Goal: Information Seeking & Learning: Learn about a topic

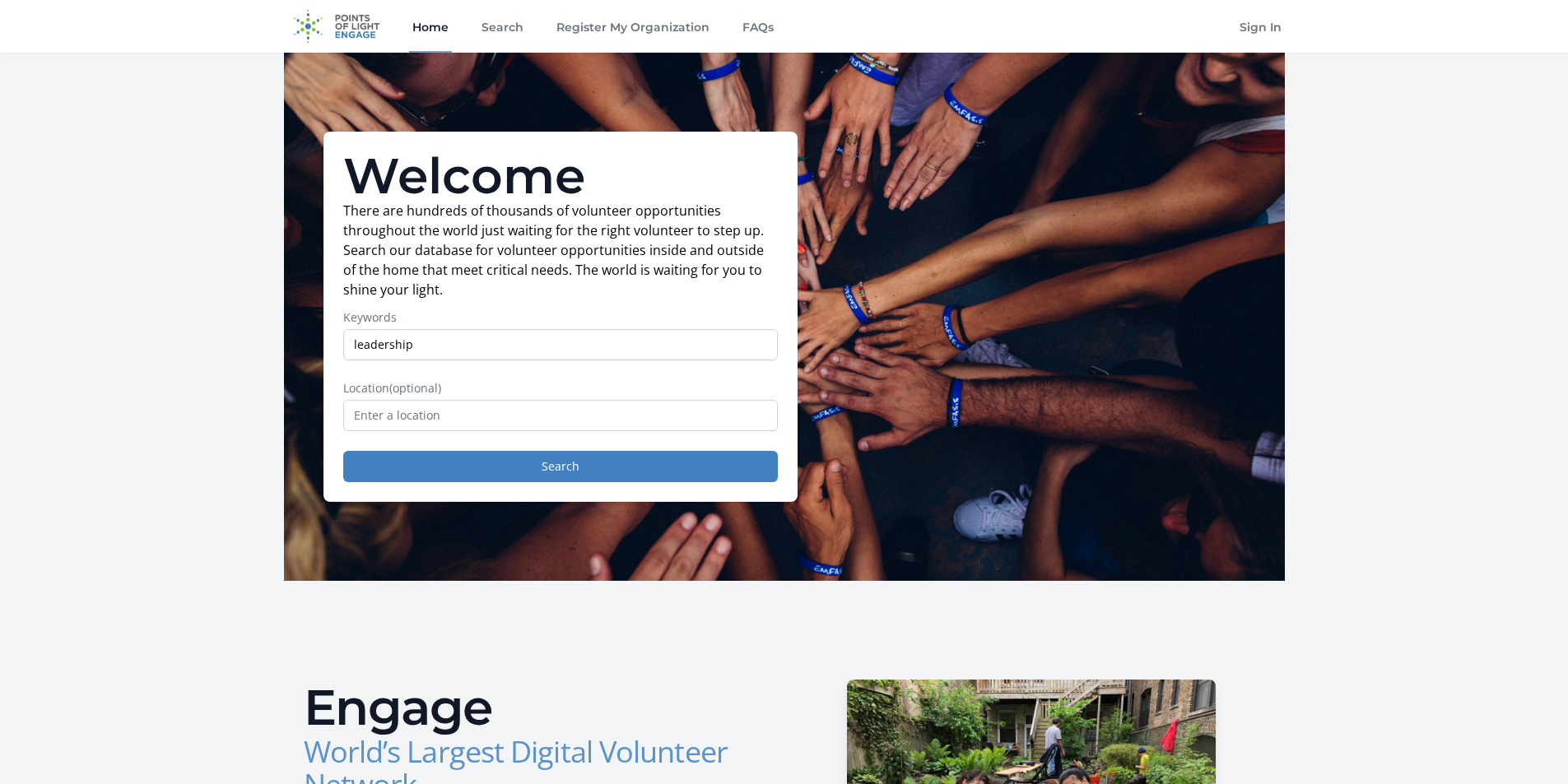
type input "leadership"
click at [490, 415] on input "text" at bounding box center [561, 415] width 434 height 31
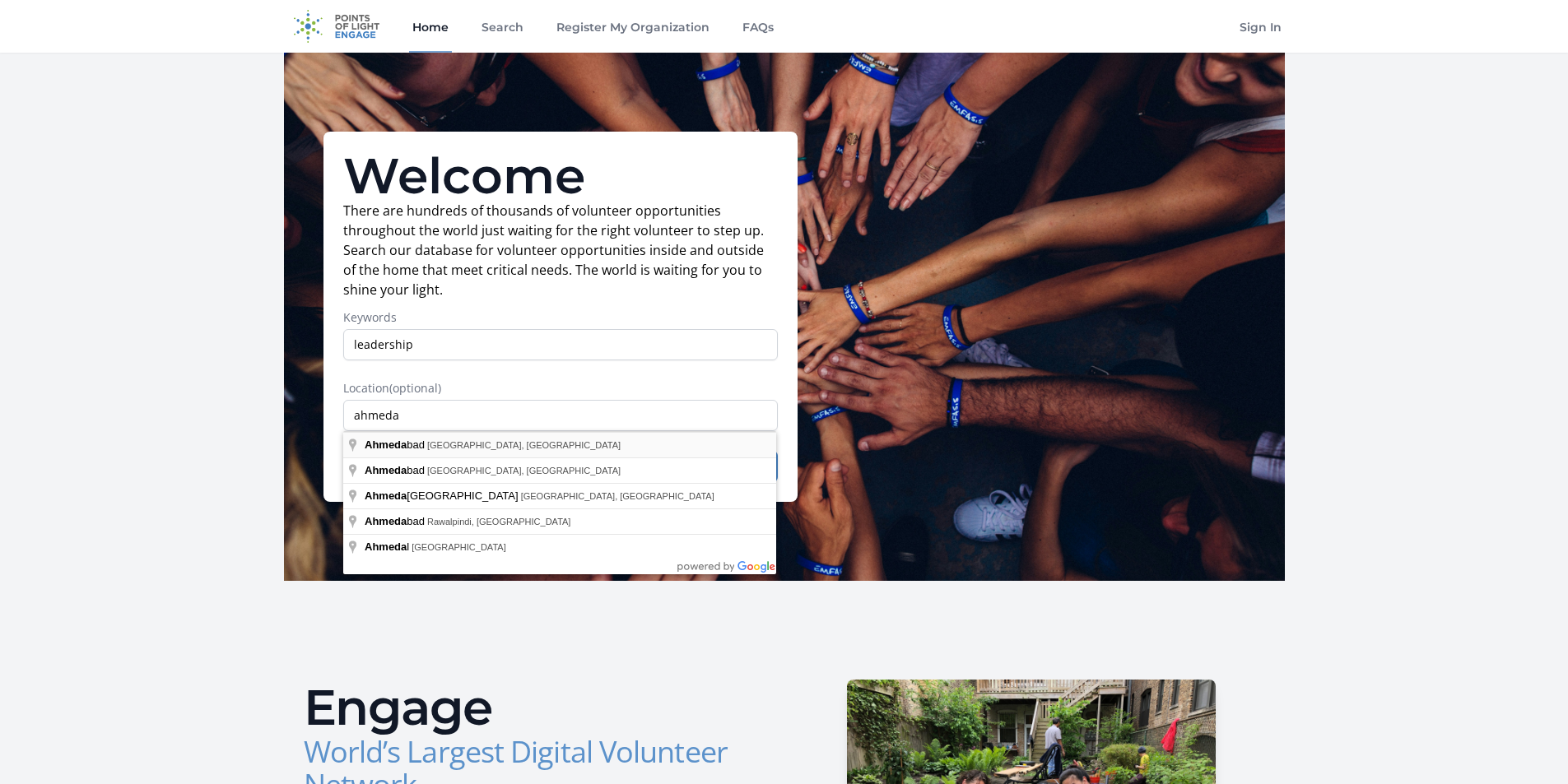
type input "[GEOGRAPHIC_DATA], [GEOGRAPHIC_DATA], [GEOGRAPHIC_DATA]"
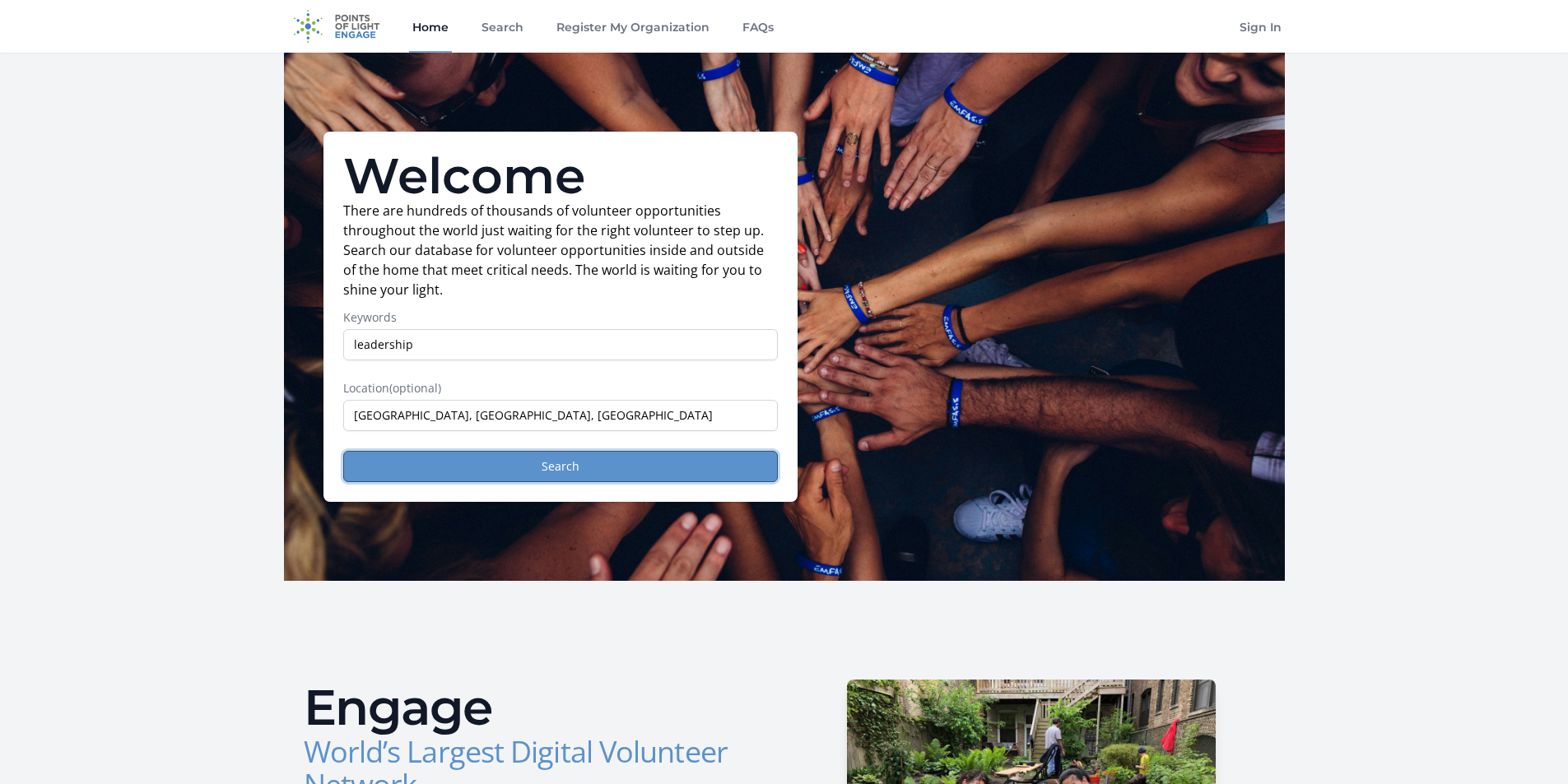
click at [491, 460] on button "Search" at bounding box center [561, 467] width 434 height 31
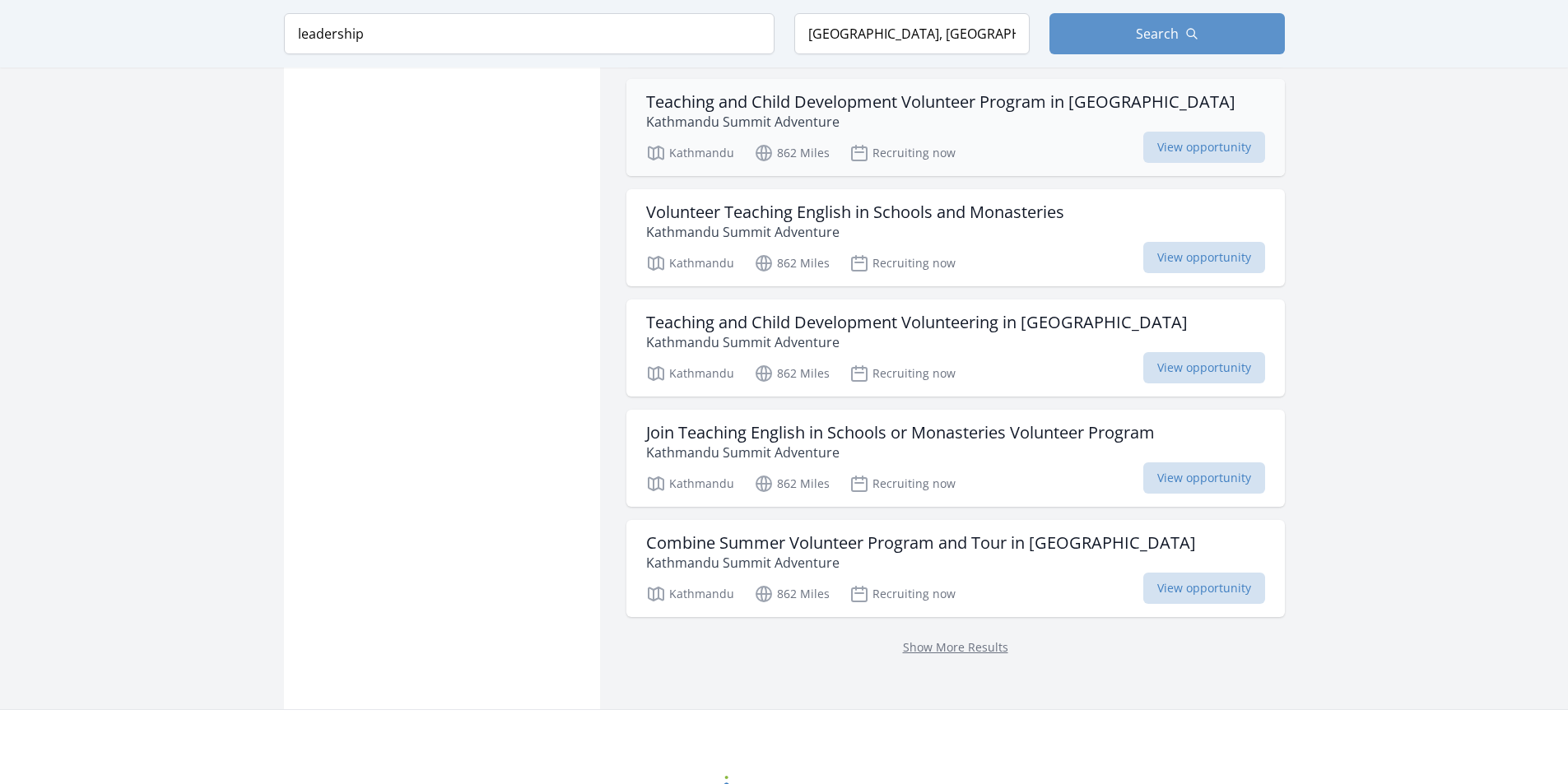
scroll to position [1974, 0]
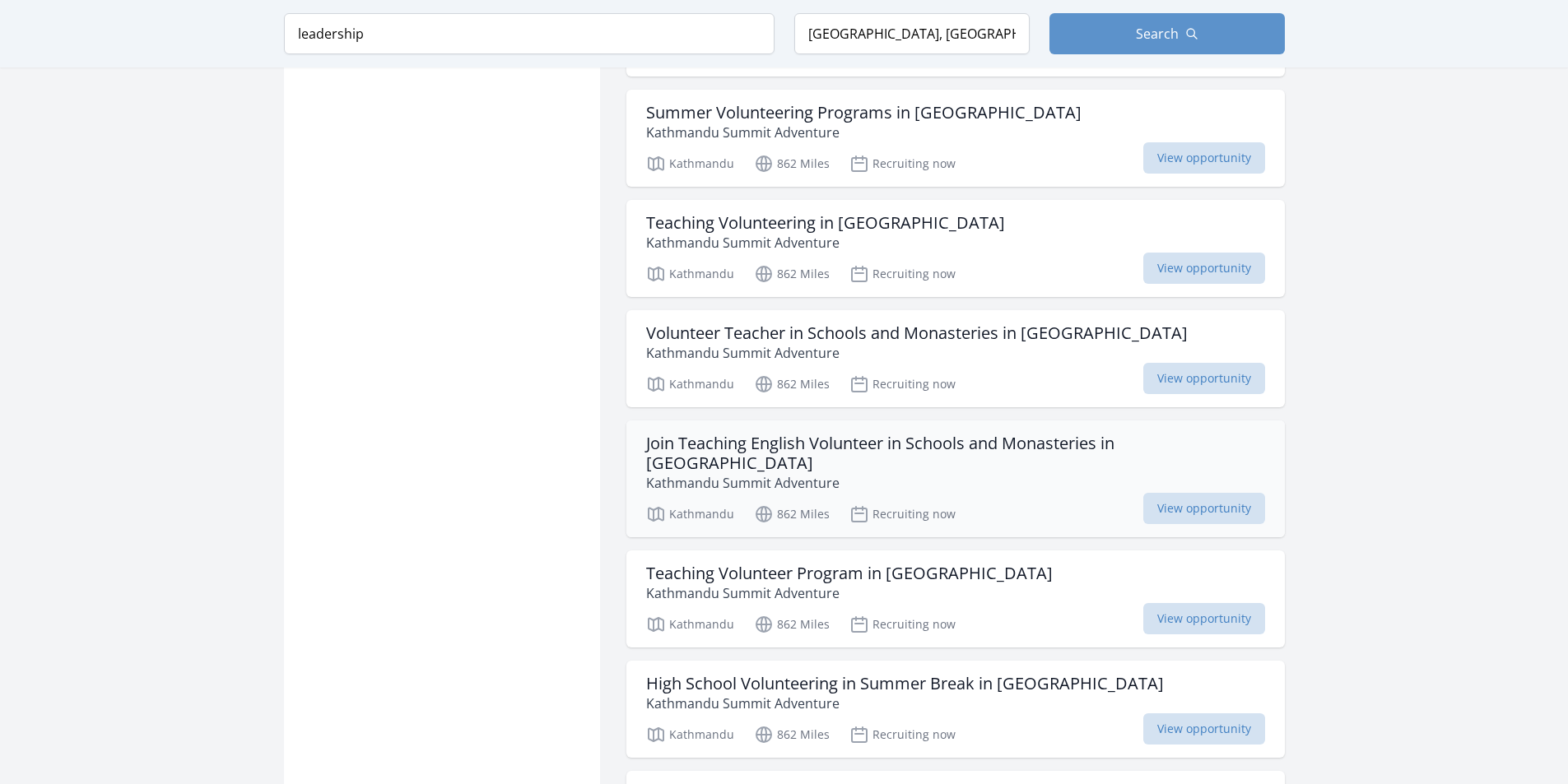
scroll to position [2797, 0]
